Goal: Task Accomplishment & Management: Manage account settings

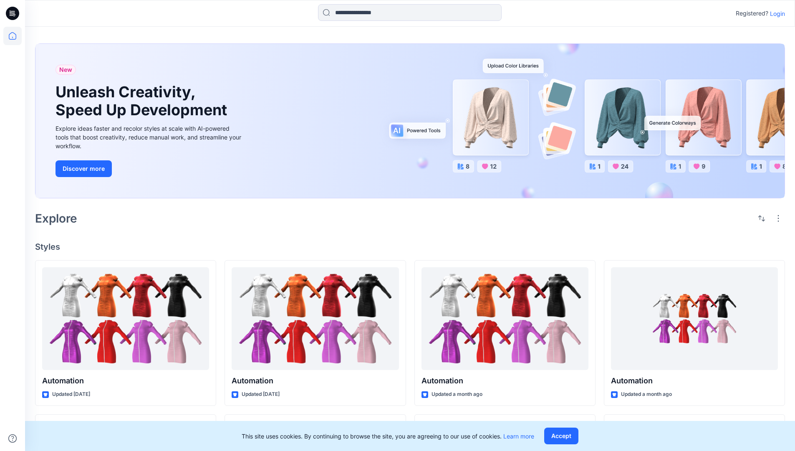
click at [775, 13] on p "Login" at bounding box center [777, 13] width 15 height 9
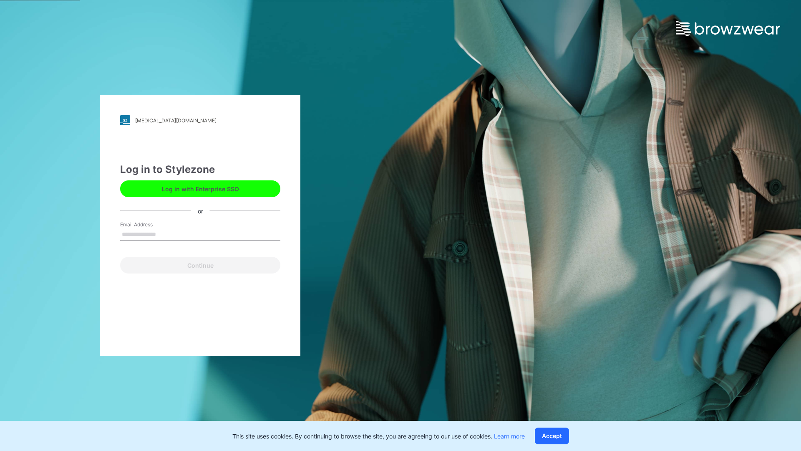
click at [165, 234] on input "Email Address" at bounding box center [200, 234] width 160 height 13
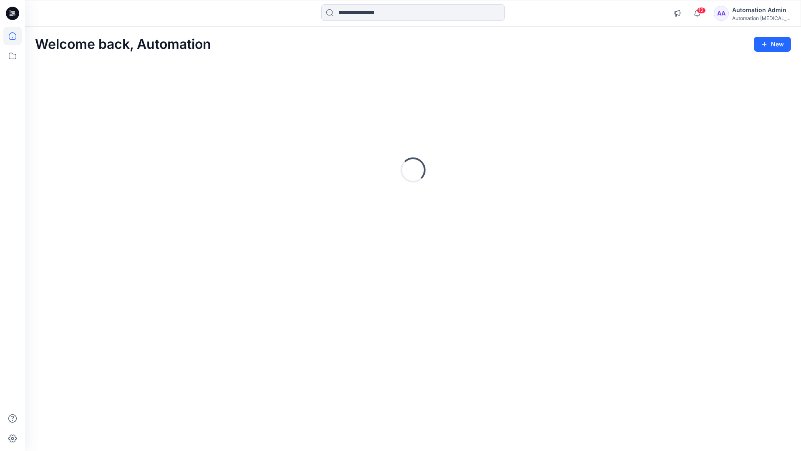
click at [16, 36] on icon at bounding box center [13, 36] width 8 height 8
click at [15, 56] on icon at bounding box center [12, 56] width 18 height 18
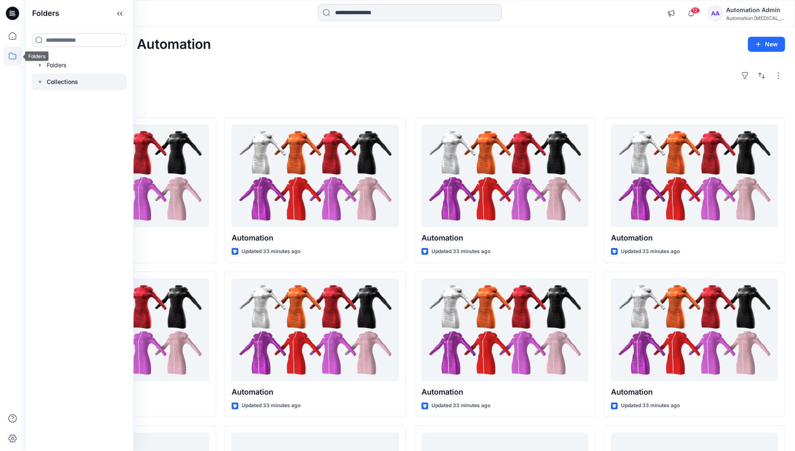
click at [61, 82] on p "Collections" at bounding box center [62, 82] width 31 height 10
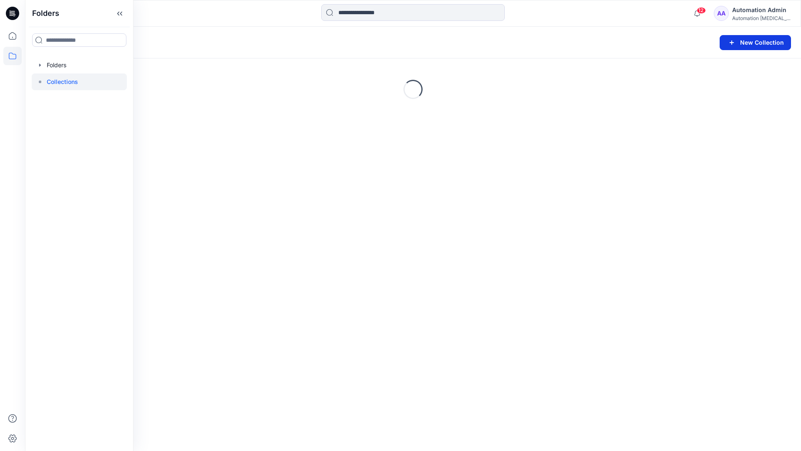
click at [755, 45] on button "New Collection" at bounding box center [755, 42] width 71 height 15
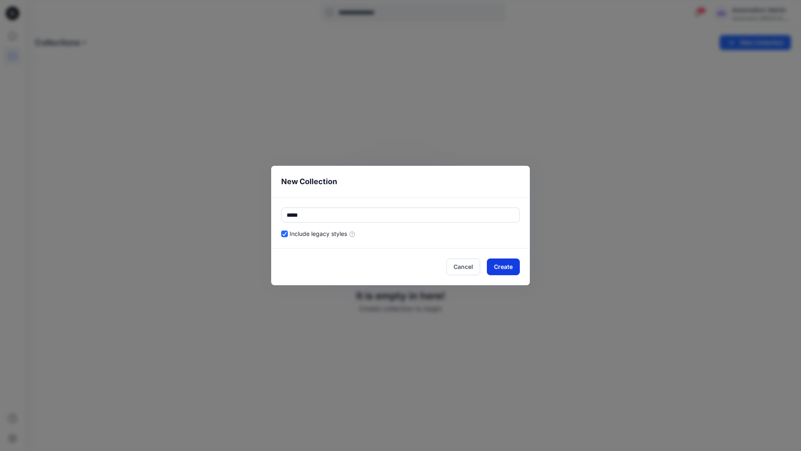
type input "*****"
click at [499, 268] on button "Create" at bounding box center [503, 266] width 33 height 17
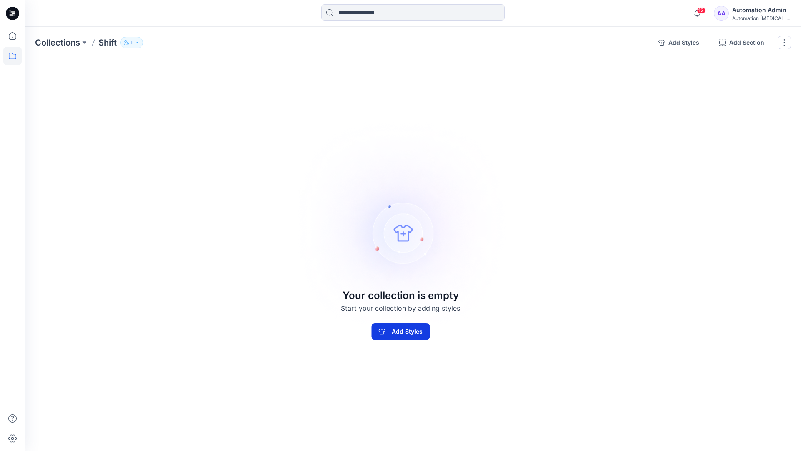
click at [421, 327] on button "Add Styles" at bounding box center [400, 331] width 58 height 17
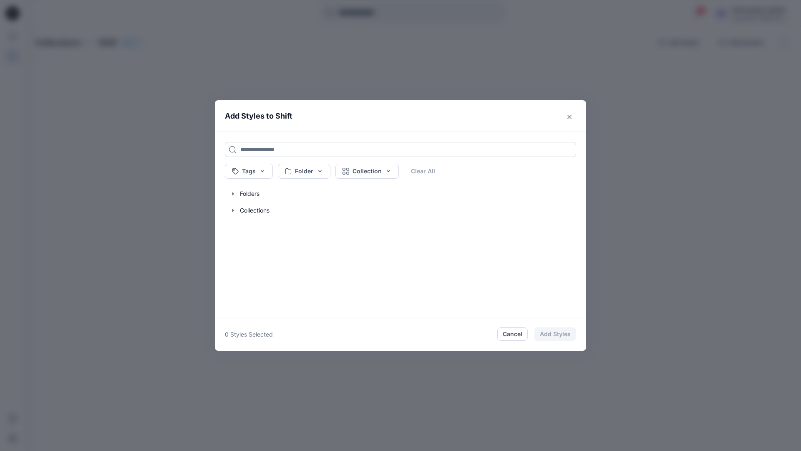
click at [252, 149] on input at bounding box center [400, 149] width 351 height 15
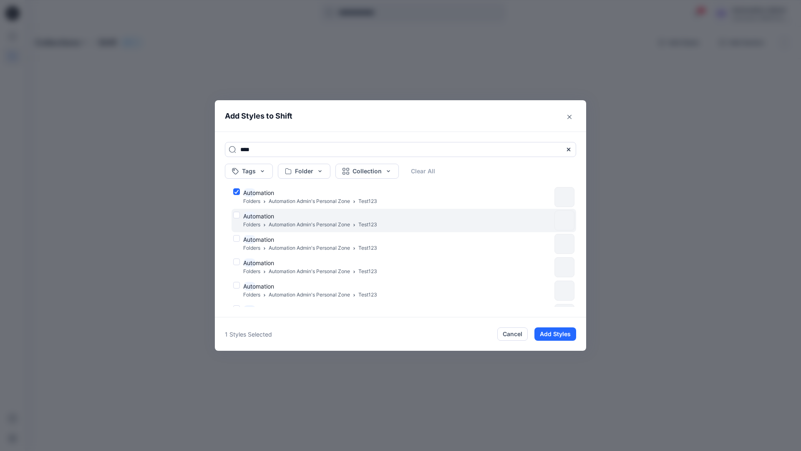
type input "****"
click at [237, 214] on div "Auto mation Folders Automation Admin's Personal Zone Test123" at bounding box center [392, 221] width 318 height 18
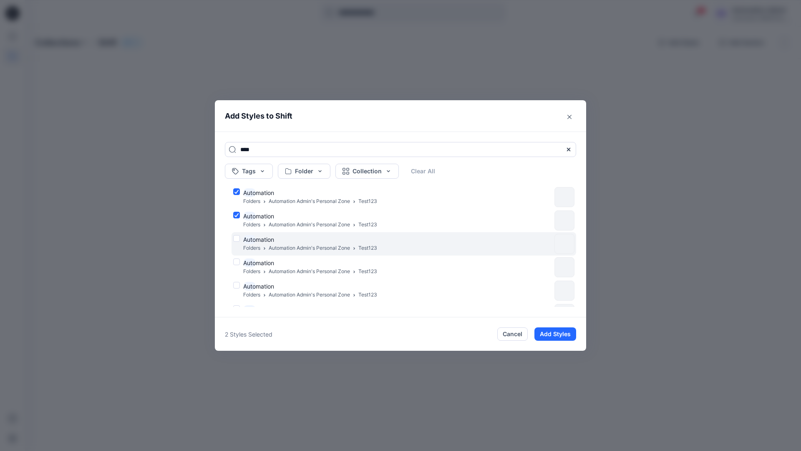
click at [237, 237] on div "Auto mation Folders Automation Admin's Personal Zone Test123" at bounding box center [392, 244] width 318 height 18
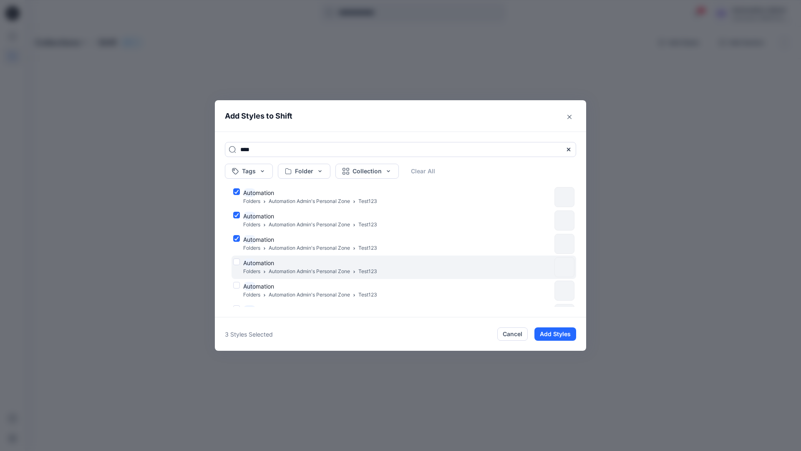
click at [237, 261] on div "Auto mation Folders Automation Admin's Personal Zone Test123" at bounding box center [392, 267] width 318 height 18
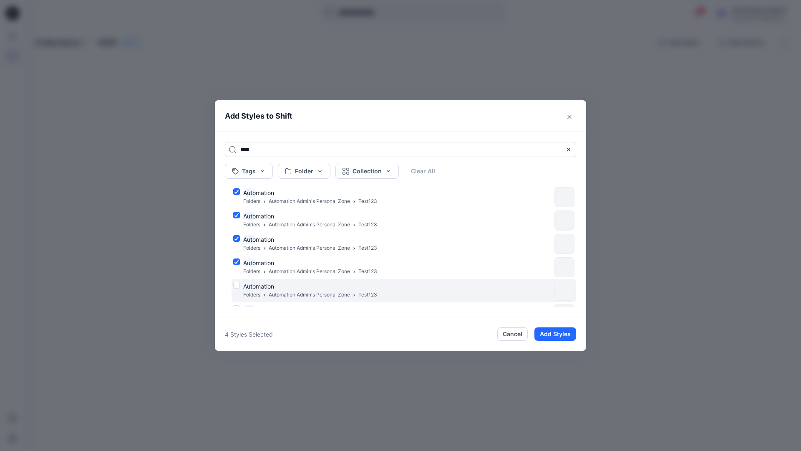
click at [235, 286] on div "Auto mation Folders Automation Admin's Personal Zone Test123" at bounding box center [392, 291] width 318 height 18
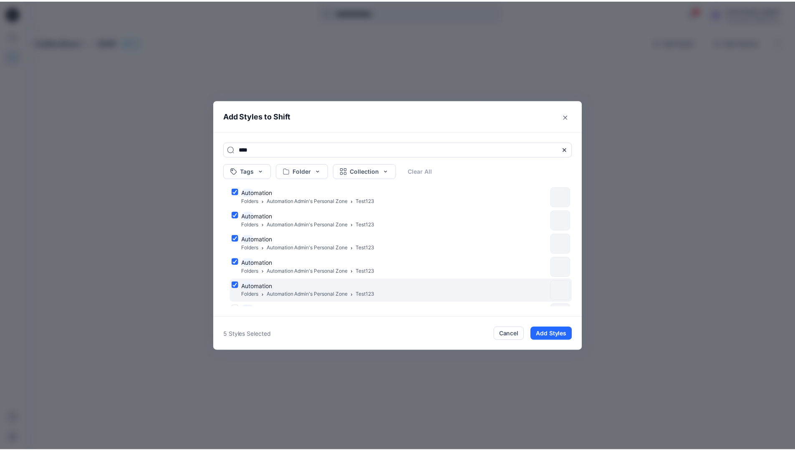
scroll to position [68, 0]
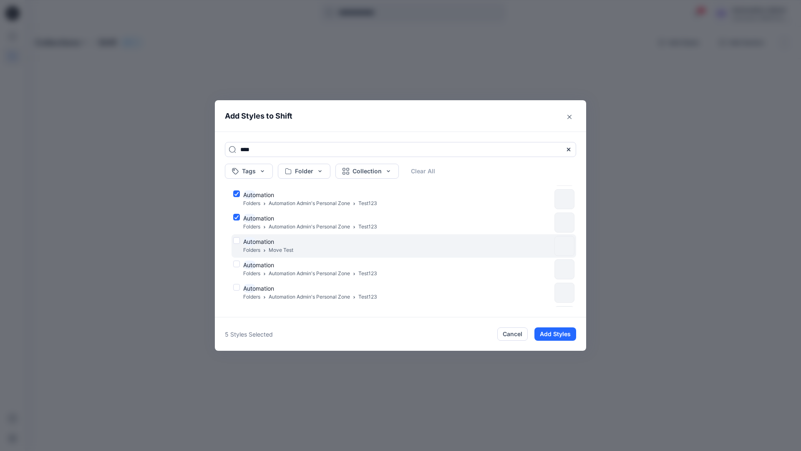
click at [237, 240] on div "Auto mation Folders Move Test" at bounding box center [392, 246] width 318 height 18
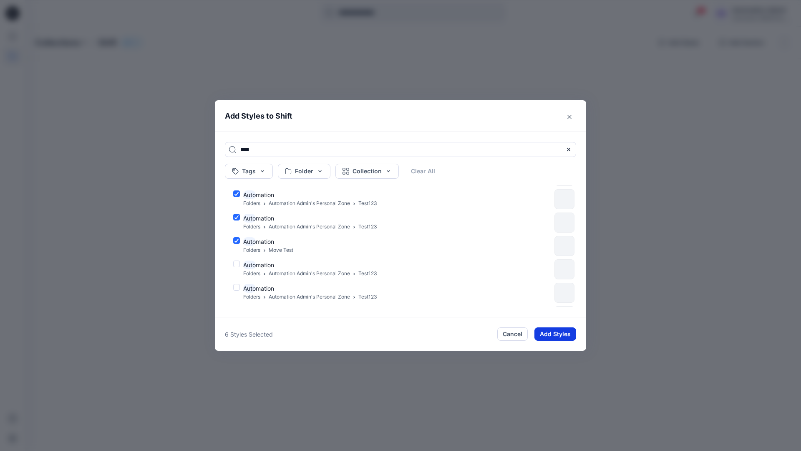
click at [549, 330] on button "Add Styles" at bounding box center [556, 333] width 42 height 13
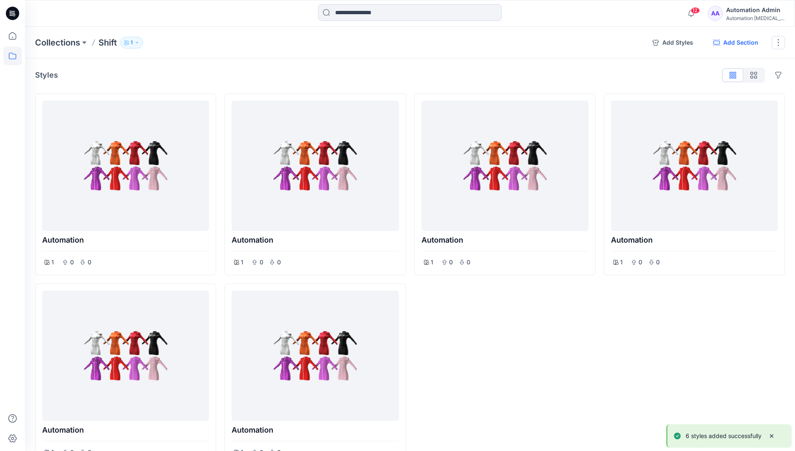
click at [734, 43] on button "Add Section" at bounding box center [735, 42] width 58 height 13
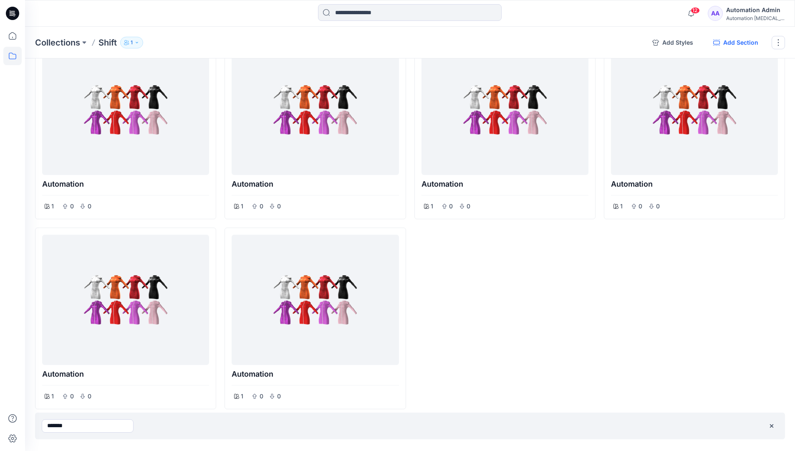
type input "*******"
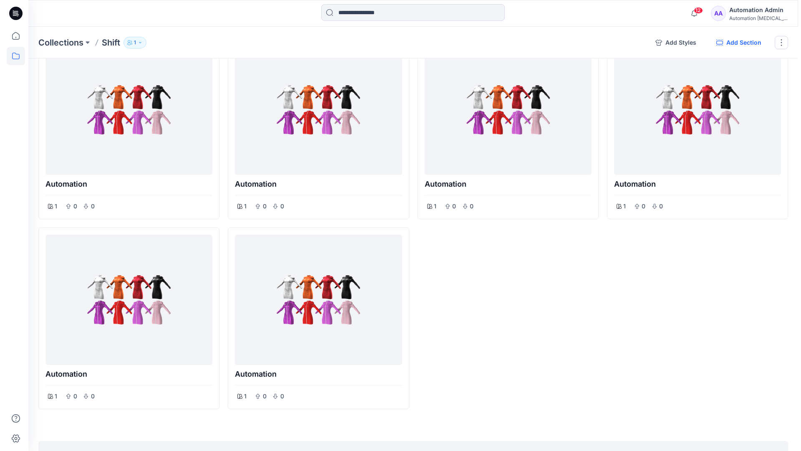
scroll to position [0, 0]
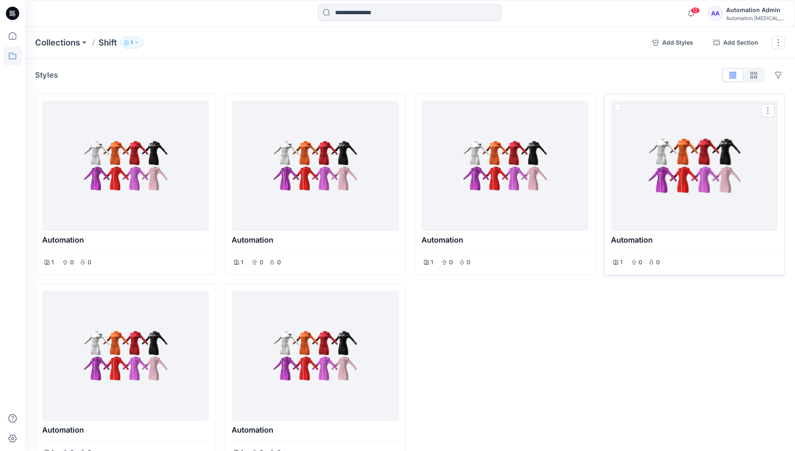
click at [618, 107] on span at bounding box center [617, 107] width 7 height 7
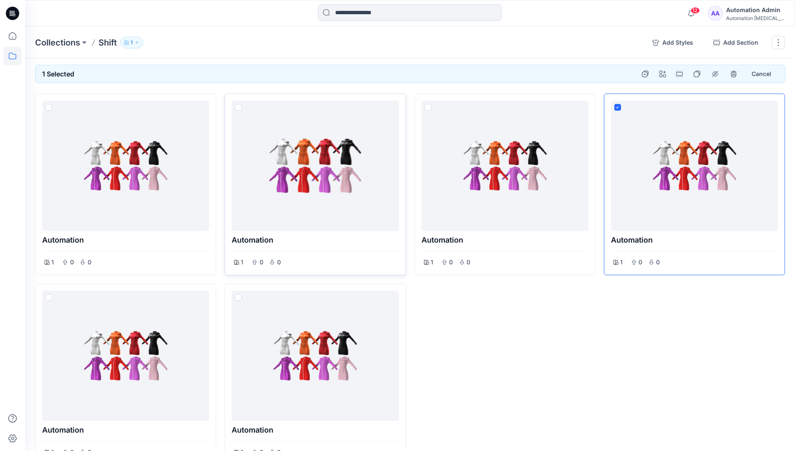
click at [240, 108] on span at bounding box center [238, 107] width 7 height 7
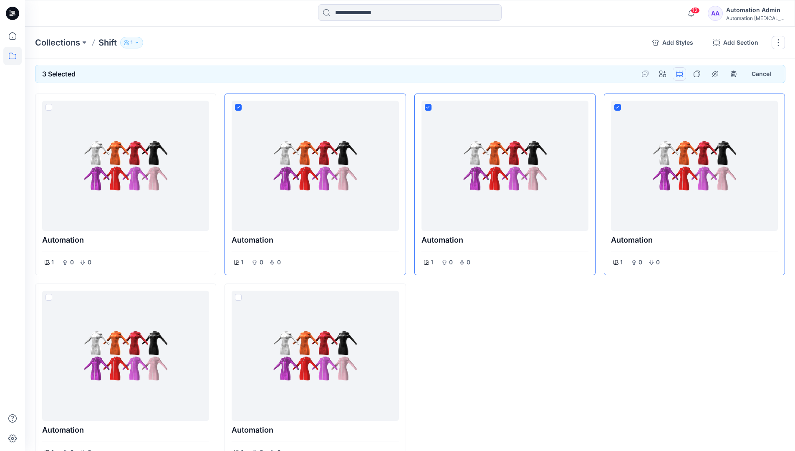
click at [680, 73] on button "Options" at bounding box center [679, 73] width 13 height 13
click at [621, 94] on button "Section" at bounding box center [639, 93] width 90 height 15
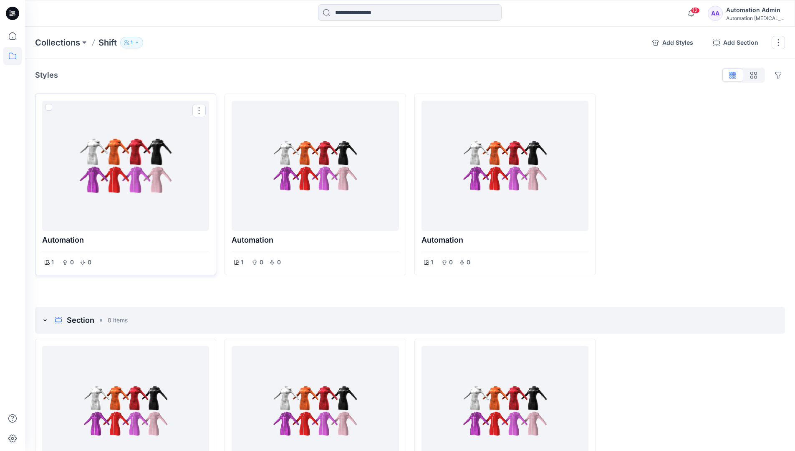
click at [49, 109] on span at bounding box center [48, 107] width 7 height 7
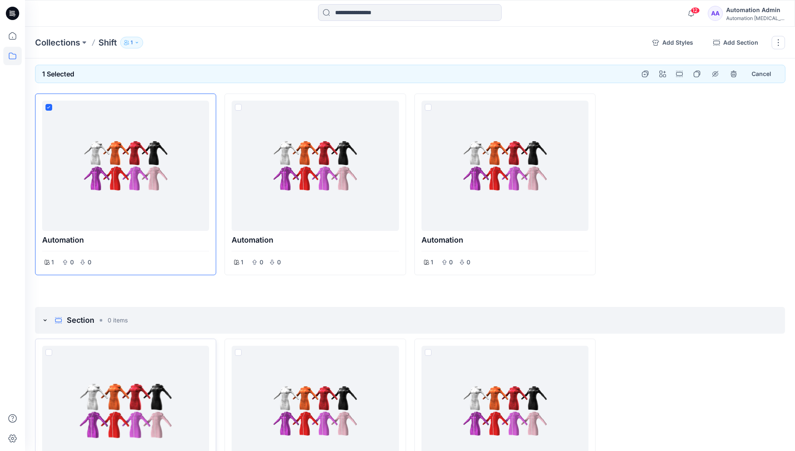
click at [48, 351] on span at bounding box center [48, 352] width 7 height 7
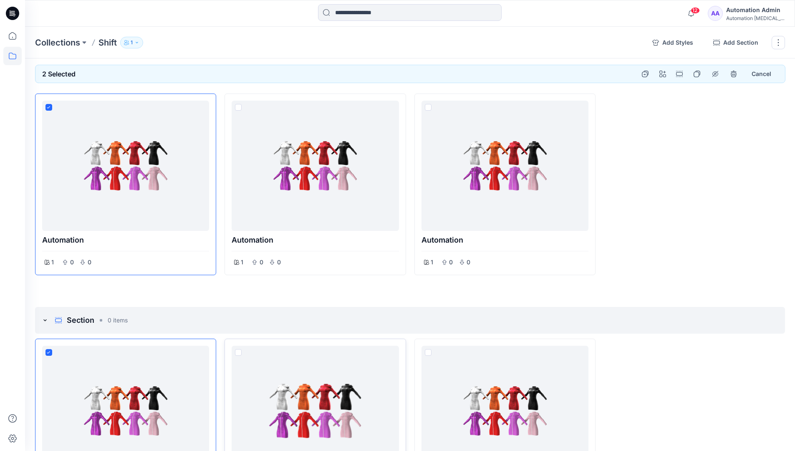
click at [239, 352] on span at bounding box center [238, 352] width 7 height 7
click at [60, 42] on p "Collections" at bounding box center [57, 43] width 45 height 12
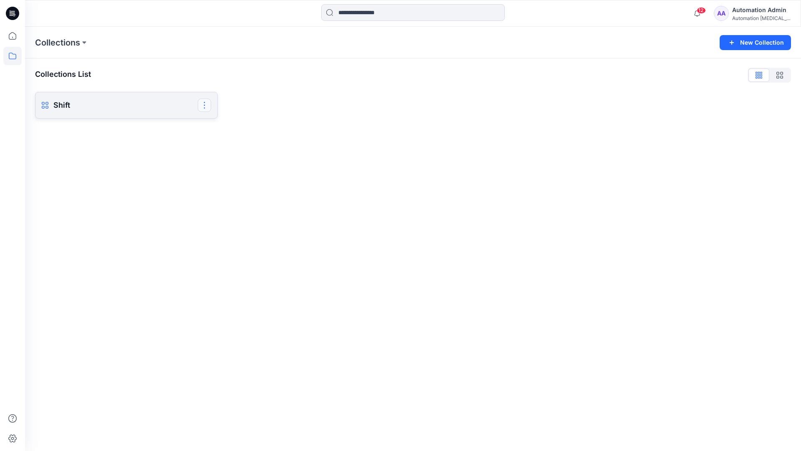
click at [205, 104] on button "button" at bounding box center [204, 104] width 13 height 13
click at [149, 164] on button "Delete Collection" at bounding box center [164, 162] width 90 height 15
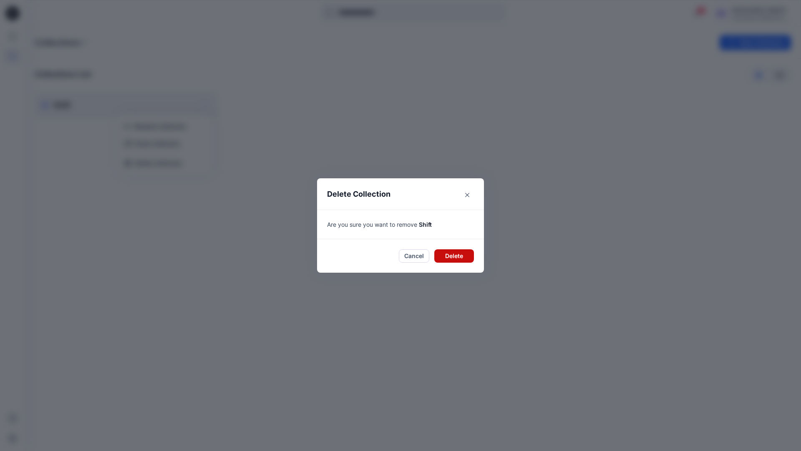
click at [452, 252] on button "Delete" at bounding box center [454, 255] width 40 height 13
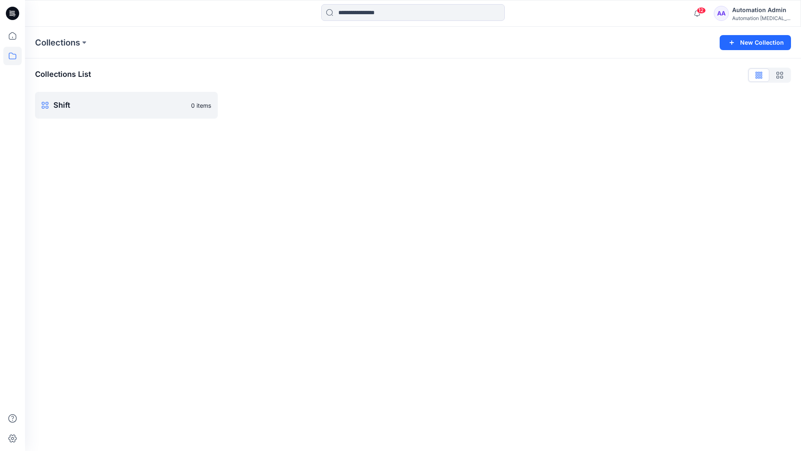
click at [744, 10] on div "Automation Admin" at bounding box center [761, 10] width 58 height 10
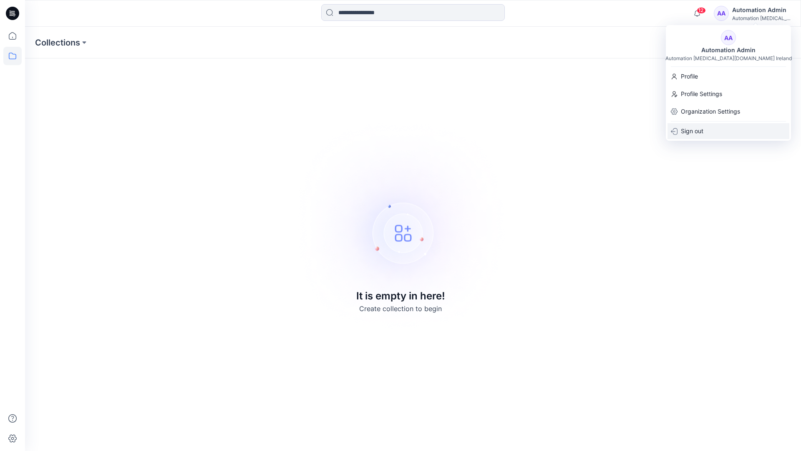
click at [709, 129] on div "Sign out" at bounding box center [729, 131] width 122 height 16
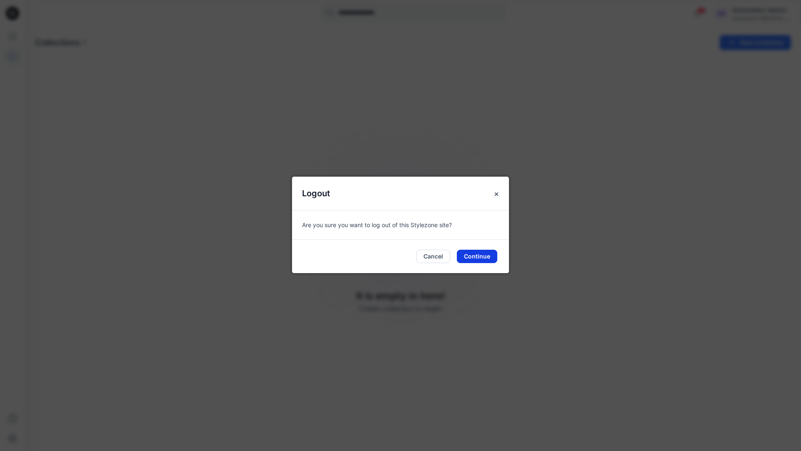
click at [477, 257] on button "Continue" at bounding box center [477, 256] width 40 height 13
